Goal: Task Accomplishment & Management: Manage account settings

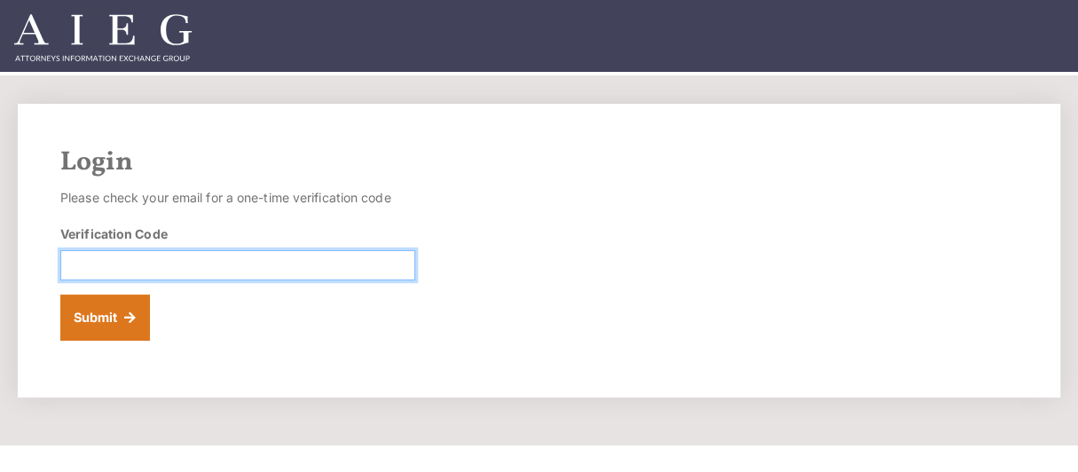
paste input "942226"
type input "942226"
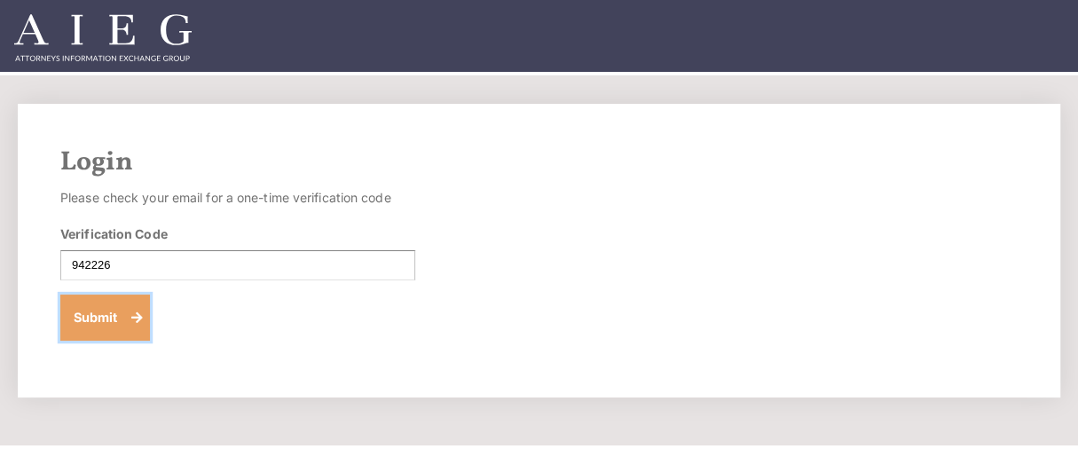
click at [112, 317] on button "Submit" at bounding box center [105, 317] width 90 height 46
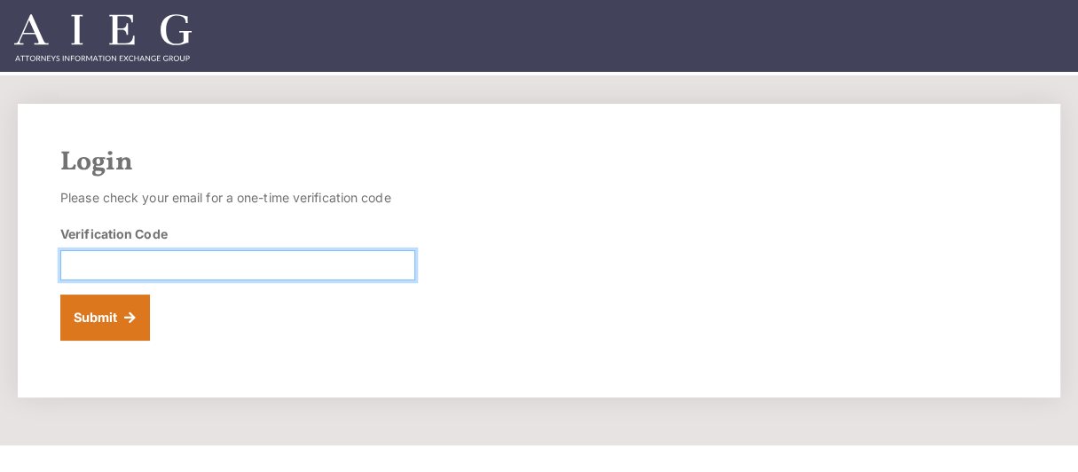
click at [138, 258] on input "Verification Code" at bounding box center [237, 265] width 355 height 30
type input "200100"
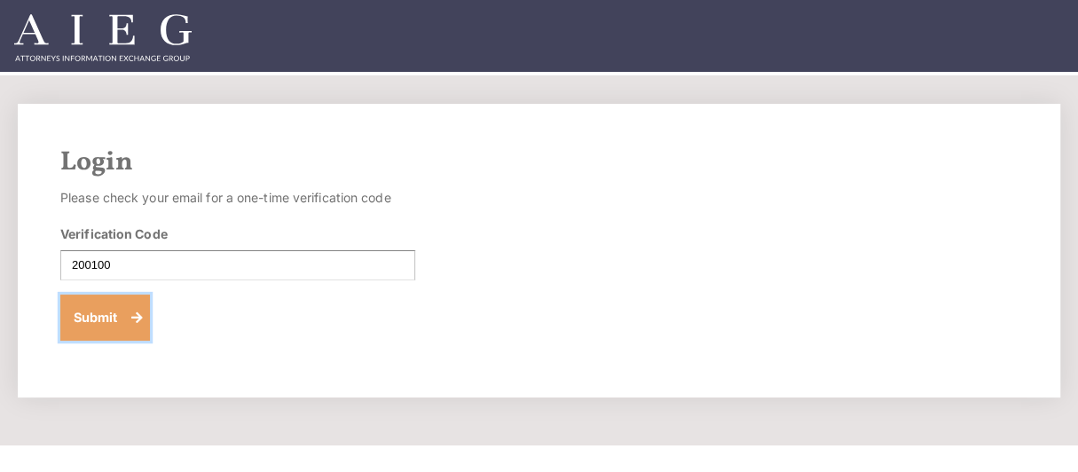
click at [96, 312] on button "Submit" at bounding box center [105, 317] width 90 height 46
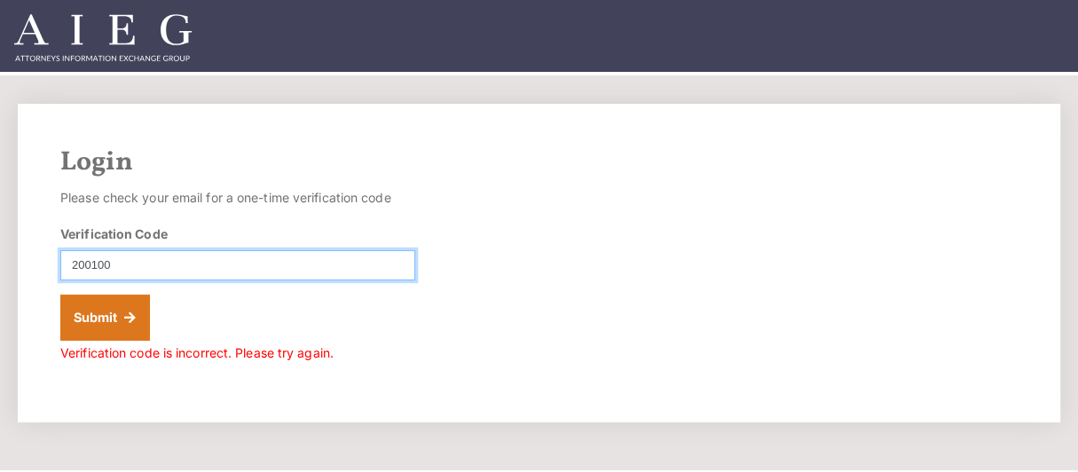
click at [106, 263] on input "200100" at bounding box center [237, 265] width 355 height 30
type input "200110"
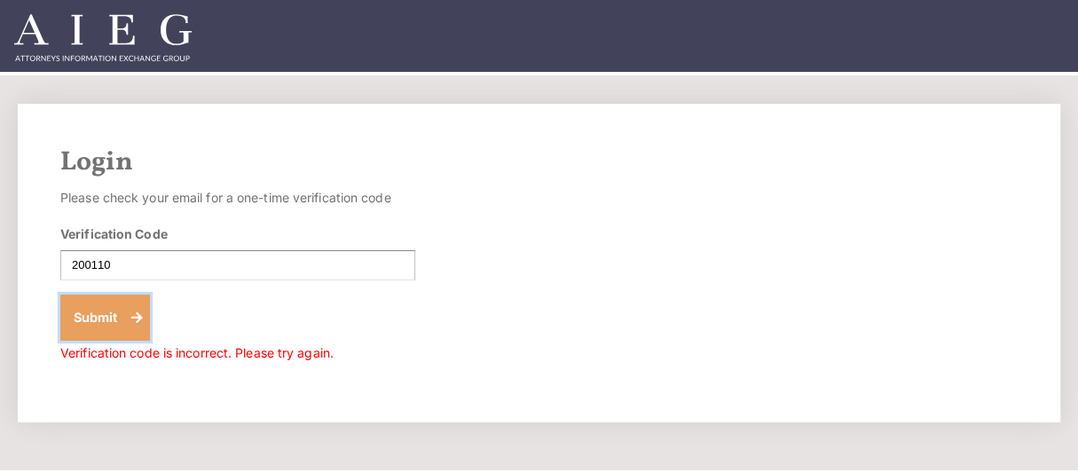
click at [98, 313] on button "Submit" at bounding box center [105, 317] width 90 height 46
